Goal: Navigation & Orientation: Go to known website

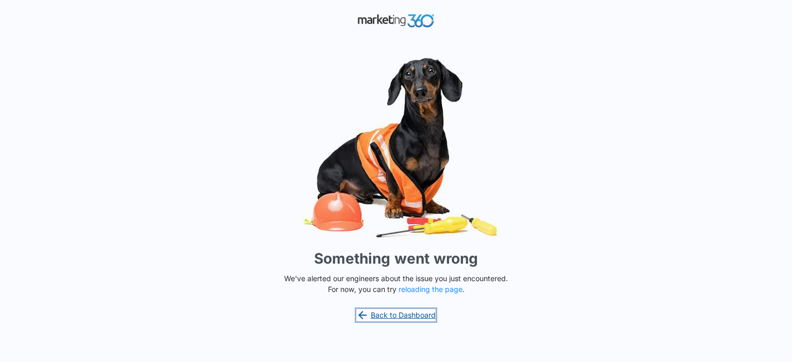
click at [422, 318] on link "Back to Dashboard" at bounding box center [395, 315] width 79 height 12
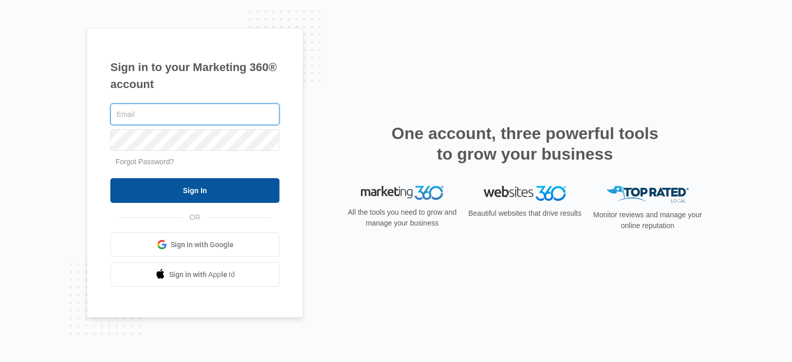
type input "[PERSON_NAME][EMAIL_ADDRESS][DOMAIN_NAME]"
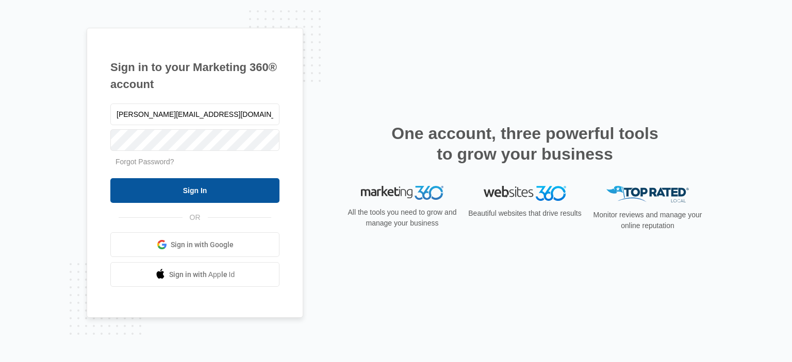
click at [225, 191] on input "Sign In" at bounding box center [194, 190] width 169 height 25
type input "[PERSON_NAME][EMAIL_ADDRESS][DOMAIN_NAME]"
click at [247, 191] on input "Sign In" at bounding box center [194, 190] width 169 height 25
